Goal: Transaction & Acquisition: Purchase product/service

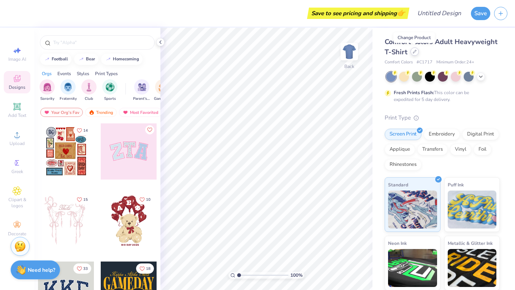
click at [416, 54] on div at bounding box center [415, 52] width 8 height 8
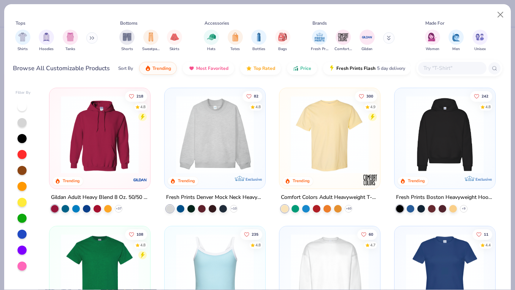
click at [91, 39] on button at bounding box center [91, 37] width 11 height 11
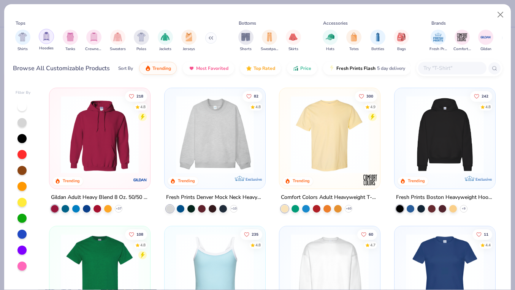
click at [49, 42] on div "filter for Hoodies" at bounding box center [46, 36] width 15 height 15
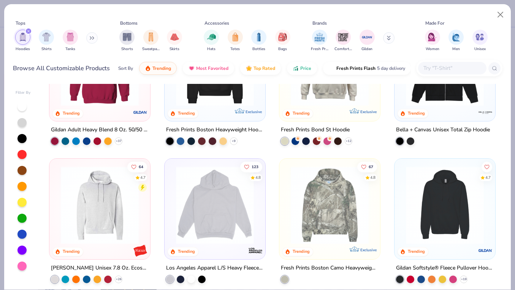
scroll to position [98, 0]
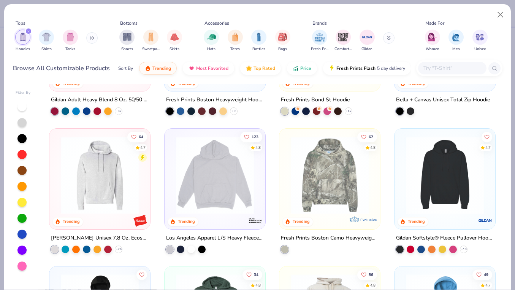
click at [198, 235] on div "Los Angeles Apparel L/S Heavy Fleece Hoodie Po 14 Oz" at bounding box center [215, 238] width 98 height 10
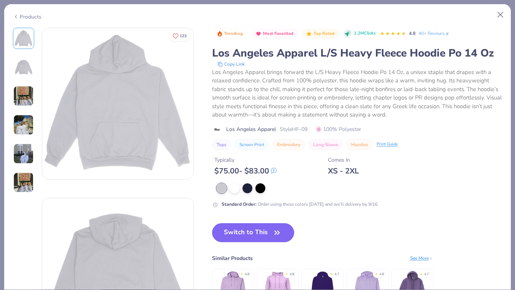
click at [21, 125] on img at bounding box center [23, 125] width 21 height 21
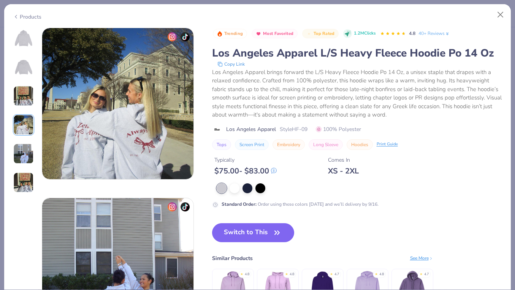
click at [26, 151] on img at bounding box center [23, 154] width 21 height 21
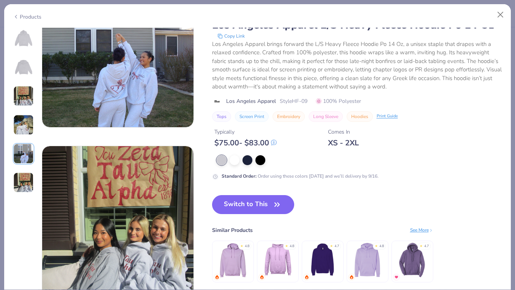
scroll to position [731, 0]
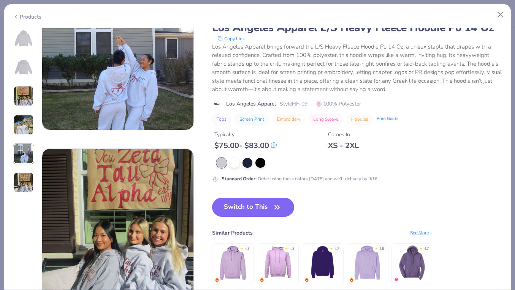
click at [22, 13] on div "Products" at bounding box center [257, 14] width 507 height 20
click at [24, 14] on div "Products" at bounding box center [27, 17] width 29 height 8
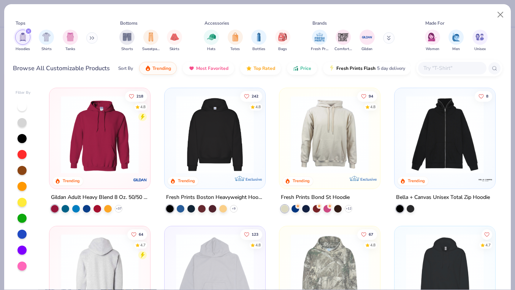
click at [189, 194] on div "Fresh Prints Boston Heavyweight Hoodie" at bounding box center [215, 198] width 98 height 10
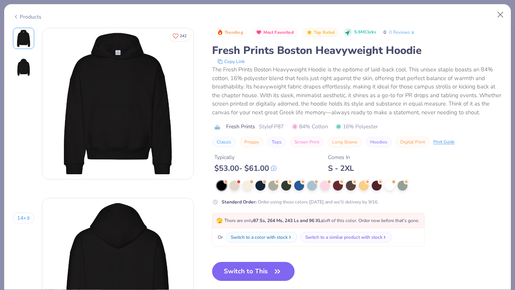
click at [27, 72] on img at bounding box center [23, 67] width 18 height 18
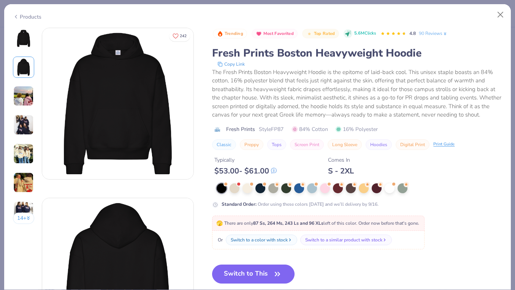
scroll to position [170, 0]
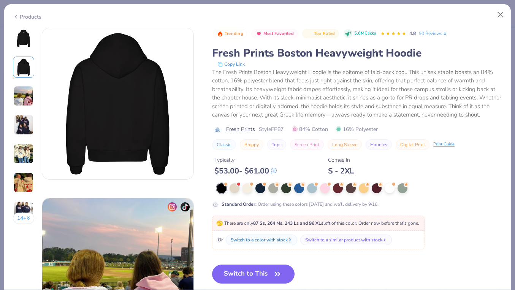
click at [26, 123] on img at bounding box center [23, 125] width 21 height 21
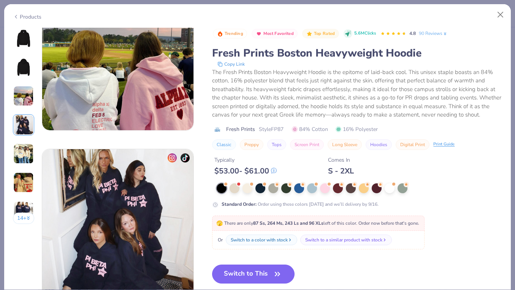
scroll to position [380, 0]
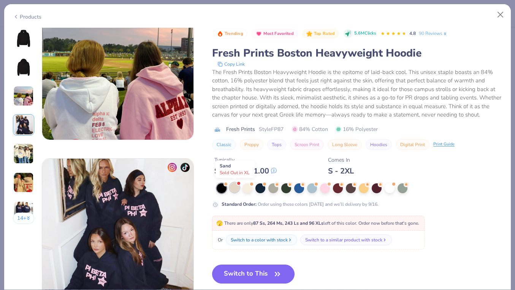
click at [236, 188] on div at bounding box center [235, 188] width 10 height 10
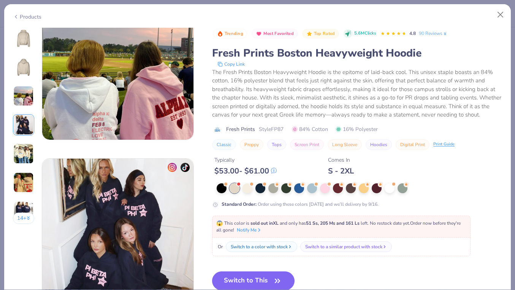
click at [30, 40] on img at bounding box center [23, 38] width 18 height 18
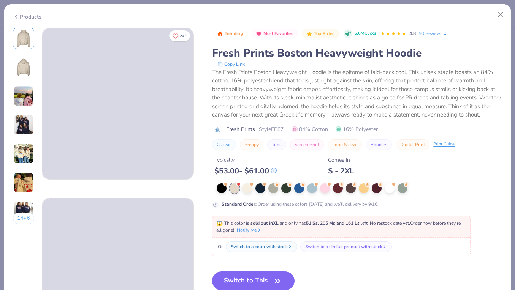
drag, startPoint x: 21, startPoint y: 40, endPoint x: 27, endPoint y: 75, distance: 34.6
click at [21, 40] on img at bounding box center [23, 38] width 18 height 18
click at [272, 190] on div at bounding box center [273, 188] width 10 height 10
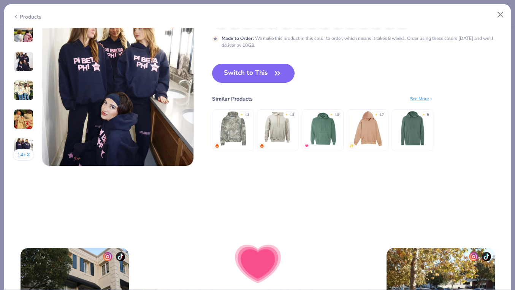
scroll to position [869, 0]
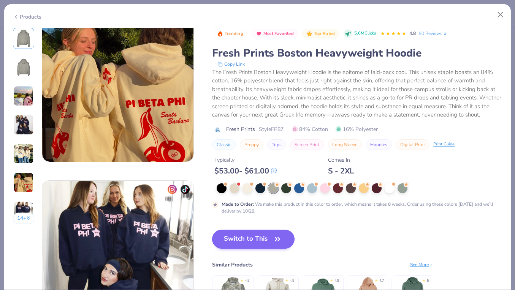
click at [259, 242] on button "Switch to This" at bounding box center [253, 239] width 83 height 19
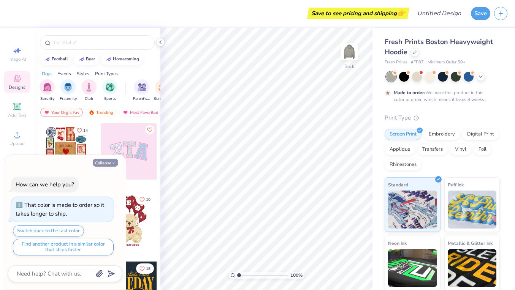
click at [108, 165] on button "Collapse" at bounding box center [105, 163] width 25 height 8
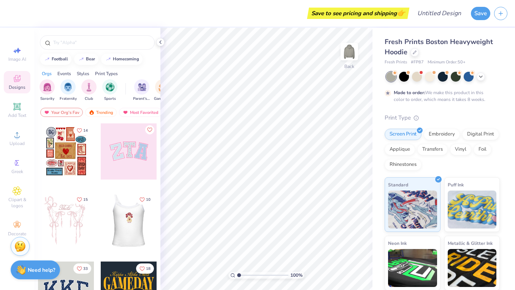
scroll to position [1, 0]
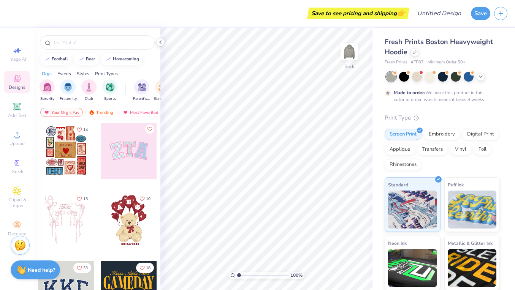
click at [22, 249] on img at bounding box center [19, 245] width 11 height 11
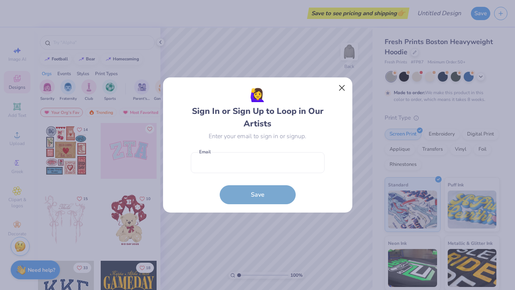
click at [343, 90] on button "Close" at bounding box center [342, 88] width 14 height 14
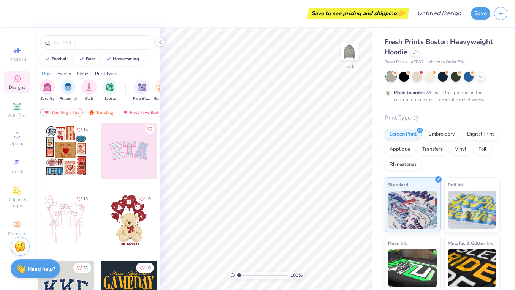
click at [50, 271] on strong "Need help?" at bounding box center [41, 269] width 27 height 7
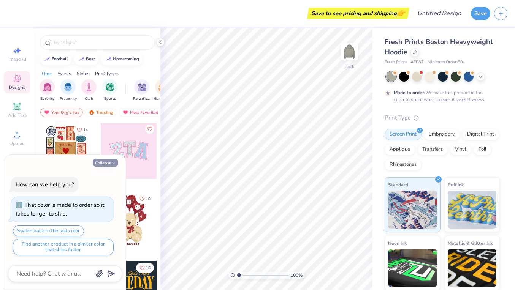
click at [116, 163] on icon "button" at bounding box center [113, 163] width 5 height 5
type textarea "x"
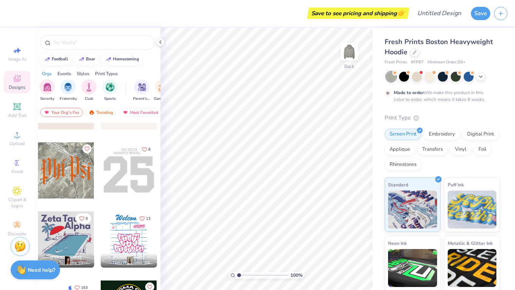
scroll to position [2121, 0]
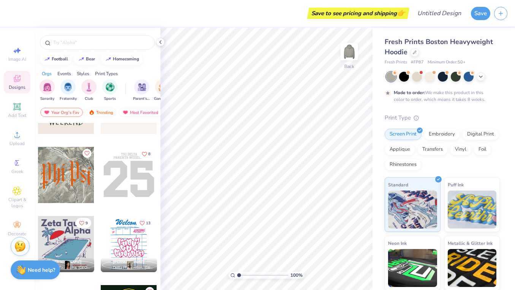
click at [78, 181] on div at bounding box center [66, 175] width 56 height 56
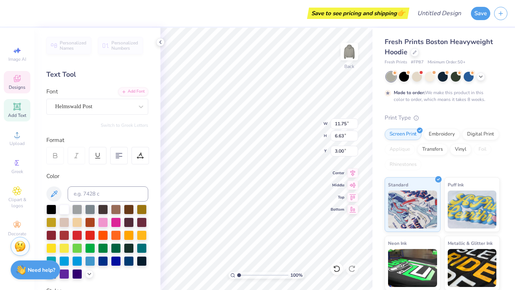
scroll to position [0, 0]
type textarea "i"
type textarea "CRA"
type input "8.02"
type input "5.32"
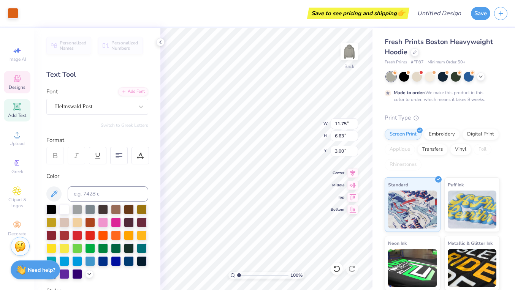
type input "3.65"
type input "3.71"
click at [76, 235] on div at bounding box center [77, 235] width 10 height 10
click at [20, 224] on icon at bounding box center [17, 225] width 9 height 9
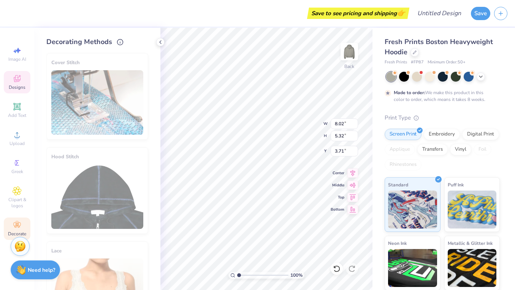
click at [19, 89] on span "Designs" at bounding box center [17, 87] width 17 height 6
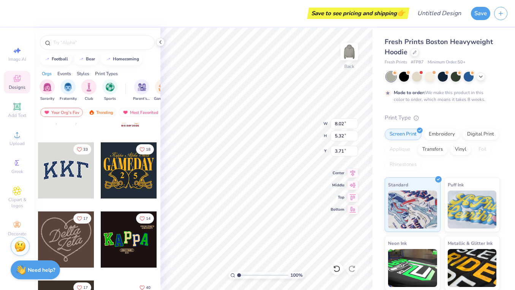
scroll to position [122, 0]
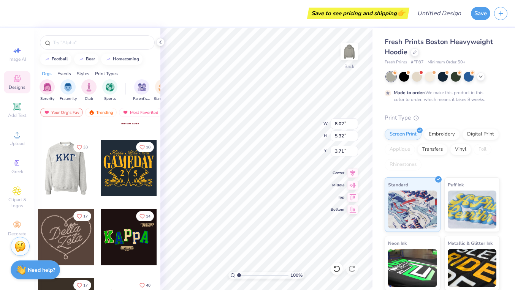
click at [85, 184] on div at bounding box center [66, 168] width 56 height 56
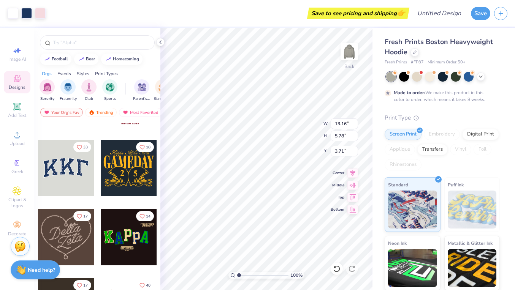
type input "13.16"
type input "5.78"
type input "3.00"
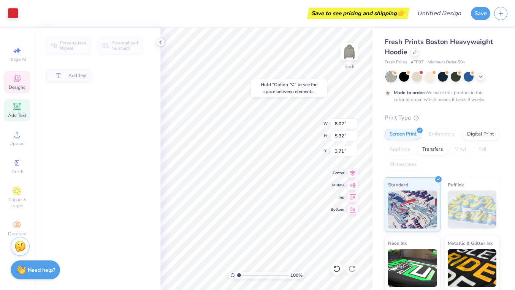
type input "3.46"
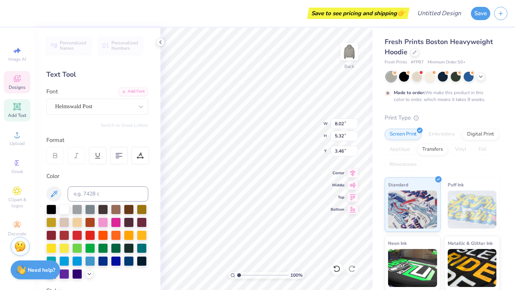
type input "12.94"
type input "5.52"
type input "3.11"
type input "12.94"
type input "5.52"
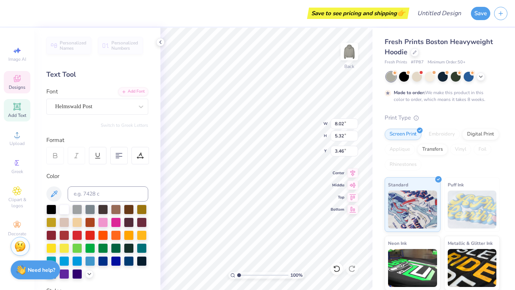
type input "3.11"
